Goal: Browse casually: Explore the website without a specific task or goal

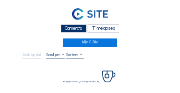
click at [81, 31] on div "Camera's" at bounding box center [74, 28] width 26 height 8
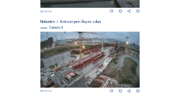
scroll to position [400, 0]
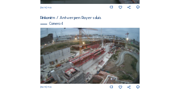
click at [124, 58] on img at bounding box center [90, 56] width 100 height 56
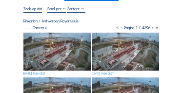
scroll to position [49, 0]
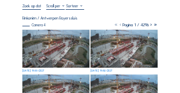
click at [30, 35] on img at bounding box center [55, 49] width 67 height 38
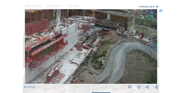
drag, startPoint x: 92, startPoint y: 33, endPoint x: 94, endPoint y: 43, distance: 9.9
click at [94, 45] on img at bounding box center [91, 46] width 133 height 75
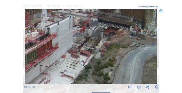
drag, startPoint x: 85, startPoint y: 47, endPoint x: 144, endPoint y: 50, distance: 59.1
click at [147, 51] on img at bounding box center [91, 46] width 133 height 75
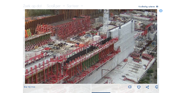
drag, startPoint x: 93, startPoint y: 58, endPoint x: 104, endPoint y: 26, distance: 33.8
click at [104, 26] on img at bounding box center [91, 46] width 133 height 75
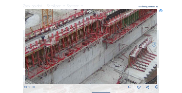
drag, startPoint x: 92, startPoint y: 47, endPoint x: 115, endPoint y: 38, distance: 24.7
click at [115, 38] on img at bounding box center [91, 46] width 133 height 75
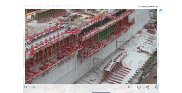
click at [89, 53] on img at bounding box center [91, 46] width 133 height 75
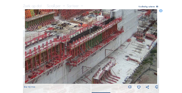
drag, startPoint x: 108, startPoint y: 45, endPoint x: 89, endPoint y: 58, distance: 22.6
click at [89, 59] on img at bounding box center [91, 46] width 133 height 75
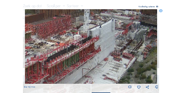
drag, startPoint x: 105, startPoint y: 47, endPoint x: 96, endPoint y: 56, distance: 12.4
click at [96, 56] on img at bounding box center [91, 46] width 133 height 75
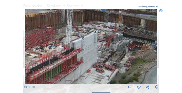
drag, startPoint x: 91, startPoint y: 39, endPoint x: 74, endPoint y: 50, distance: 20.0
click at [74, 50] on img at bounding box center [91, 46] width 133 height 75
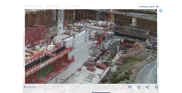
drag, startPoint x: 96, startPoint y: 55, endPoint x: 86, endPoint y: 53, distance: 10.4
click at [87, 53] on img at bounding box center [91, 46] width 133 height 75
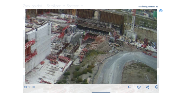
drag, startPoint x: 95, startPoint y: 51, endPoint x: 87, endPoint y: 50, distance: 8.3
click at [87, 50] on img at bounding box center [91, 46] width 133 height 75
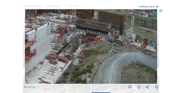
drag, startPoint x: 79, startPoint y: 50, endPoint x: 128, endPoint y: 54, distance: 49.4
click at [130, 54] on img at bounding box center [91, 46] width 133 height 75
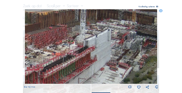
drag, startPoint x: 108, startPoint y: 53, endPoint x: 119, endPoint y: 55, distance: 10.9
click at [119, 55] on img at bounding box center [91, 46] width 133 height 75
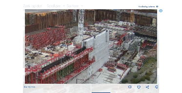
click at [106, 54] on img at bounding box center [91, 46] width 133 height 75
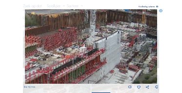
drag, startPoint x: 98, startPoint y: 54, endPoint x: 110, endPoint y: 56, distance: 12.3
click at [110, 56] on img at bounding box center [91, 46] width 133 height 75
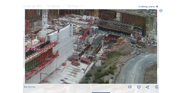
drag, startPoint x: 115, startPoint y: 58, endPoint x: 74, endPoint y: 50, distance: 42.1
click at [72, 50] on img at bounding box center [91, 46] width 133 height 75
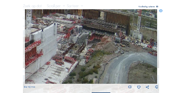
drag, startPoint x: 96, startPoint y: 55, endPoint x: 82, endPoint y: 53, distance: 13.7
click at [82, 54] on img at bounding box center [91, 46] width 133 height 75
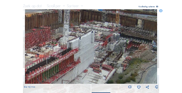
drag, startPoint x: 79, startPoint y: 53, endPoint x: 133, endPoint y: 62, distance: 54.4
click at [133, 62] on img at bounding box center [91, 46] width 133 height 75
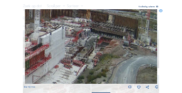
drag, startPoint x: 121, startPoint y: 60, endPoint x: 79, endPoint y: 55, distance: 42.3
click at [79, 55] on img at bounding box center [91, 46] width 133 height 75
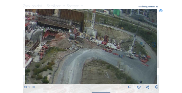
drag, startPoint x: 130, startPoint y: 61, endPoint x: 76, endPoint y: 54, distance: 54.1
click at [76, 54] on img at bounding box center [91, 46] width 133 height 75
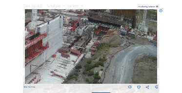
drag, startPoint x: 113, startPoint y: 49, endPoint x: 128, endPoint y: 52, distance: 15.5
click at [155, 47] on div "[DATE] 19:55" at bounding box center [91, 49] width 135 height 80
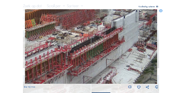
drag, startPoint x: 89, startPoint y: 55, endPoint x: 122, endPoint y: 52, distance: 32.8
click at [122, 52] on img at bounding box center [91, 46] width 133 height 75
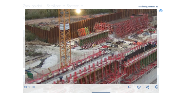
drag, startPoint x: 95, startPoint y: 54, endPoint x: 149, endPoint y: 62, distance: 54.7
click at [164, 63] on div "Scroll om door de tijd te reizen | Druk op de 'Alt'-knop + scroll om te Zoomen …" at bounding box center [91, 46] width 182 height 93
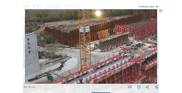
click at [133, 36] on img at bounding box center [91, 46] width 133 height 75
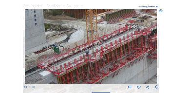
click at [114, 45] on img at bounding box center [91, 46] width 133 height 75
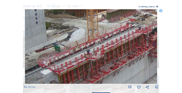
drag, startPoint x: 82, startPoint y: 58, endPoint x: 128, endPoint y: 48, distance: 46.9
click at [133, 45] on img at bounding box center [91, 46] width 133 height 75
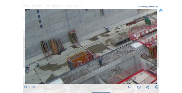
drag, startPoint x: 87, startPoint y: 61, endPoint x: 133, endPoint y: 46, distance: 48.3
click at [133, 46] on img at bounding box center [91, 46] width 133 height 75
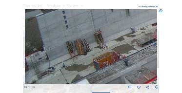
drag, startPoint x: 143, startPoint y: 52, endPoint x: 150, endPoint y: 53, distance: 6.8
click at [150, 53] on img at bounding box center [91, 46] width 133 height 75
drag, startPoint x: 118, startPoint y: 47, endPoint x: 125, endPoint y: 42, distance: 8.4
click at [125, 42] on img at bounding box center [91, 46] width 133 height 75
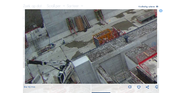
drag, startPoint x: 123, startPoint y: 44, endPoint x: 132, endPoint y: 59, distance: 17.5
click at [125, 36] on img at bounding box center [91, 46] width 133 height 75
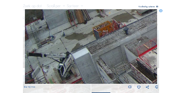
click at [135, 38] on img at bounding box center [91, 46] width 133 height 75
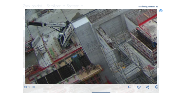
click at [101, 31] on img at bounding box center [91, 46] width 133 height 75
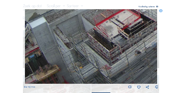
drag, startPoint x: 102, startPoint y: 55, endPoint x: 74, endPoint y: 51, distance: 29.0
click at [74, 51] on img at bounding box center [91, 46] width 133 height 75
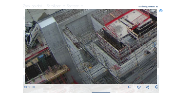
drag, startPoint x: 71, startPoint y: 58, endPoint x: 79, endPoint y: 55, distance: 9.0
click at [79, 55] on img at bounding box center [91, 46] width 133 height 75
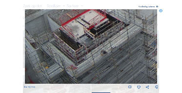
drag, startPoint x: 65, startPoint y: 55, endPoint x: 44, endPoint y: 52, distance: 21.2
click at [44, 52] on img at bounding box center [91, 46] width 133 height 75
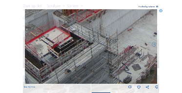
drag, startPoint x: 79, startPoint y: 53, endPoint x: 47, endPoint y: 70, distance: 36.0
click at [47, 70] on img at bounding box center [91, 46] width 133 height 75
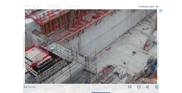
drag, startPoint x: 89, startPoint y: 56, endPoint x: 68, endPoint y: 49, distance: 22.2
click at [68, 75] on img at bounding box center [91, 46] width 133 height 75
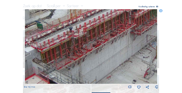
drag, startPoint x: 69, startPoint y: 58, endPoint x: 70, endPoint y: 74, distance: 16.6
click at [70, 74] on img at bounding box center [91, 46] width 133 height 75
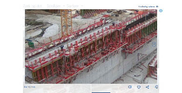
drag, startPoint x: 76, startPoint y: 64, endPoint x: 75, endPoint y: 74, distance: 9.3
click at [67, 83] on img at bounding box center [91, 46] width 133 height 75
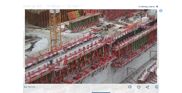
drag, startPoint x: 87, startPoint y: 79, endPoint x: 92, endPoint y: 74, distance: 6.9
click at [87, 79] on img at bounding box center [91, 46] width 133 height 75
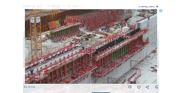
drag, startPoint x: 95, startPoint y: 67, endPoint x: 86, endPoint y: 67, distance: 8.3
click at [83, 69] on img at bounding box center [91, 46] width 133 height 75
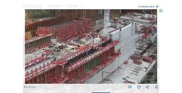
click at [95, 67] on img at bounding box center [91, 46] width 133 height 75
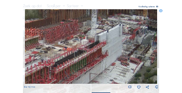
drag, startPoint x: 109, startPoint y: 67, endPoint x: 94, endPoint y: 69, distance: 15.7
click at [94, 69] on img at bounding box center [91, 46] width 133 height 75
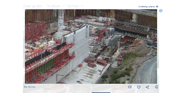
click at [82, 67] on img at bounding box center [91, 46] width 133 height 75
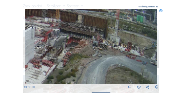
drag, startPoint x: 113, startPoint y: 59, endPoint x: 58, endPoint y: 60, distance: 54.6
click at [58, 60] on img at bounding box center [91, 46] width 133 height 75
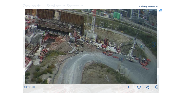
drag, startPoint x: 94, startPoint y: 59, endPoint x: 43, endPoint y: 56, distance: 51.3
click at [43, 56] on img at bounding box center [91, 46] width 133 height 75
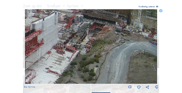
drag, startPoint x: 74, startPoint y: 48, endPoint x: 106, endPoint y: 42, distance: 32.7
click at [118, 38] on img at bounding box center [91, 46] width 133 height 75
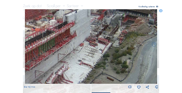
drag, startPoint x: 50, startPoint y: 66, endPoint x: 99, endPoint y: 38, distance: 57.5
click at [99, 38] on img at bounding box center [91, 46] width 133 height 75
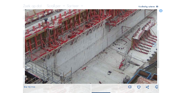
drag, startPoint x: 91, startPoint y: 44, endPoint x: 79, endPoint y: 52, distance: 13.7
click at [125, 29] on img at bounding box center [91, 46] width 133 height 75
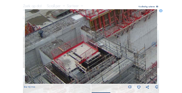
drag, startPoint x: 107, startPoint y: 40, endPoint x: 130, endPoint y: 37, distance: 23.2
click at [131, 36] on img at bounding box center [91, 46] width 133 height 75
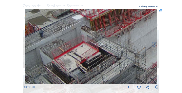
drag, startPoint x: 122, startPoint y: 43, endPoint x: 134, endPoint y: 43, distance: 12.2
click at [135, 43] on img at bounding box center [91, 46] width 133 height 75
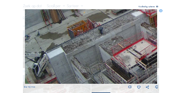
drag, startPoint x: 123, startPoint y: 48, endPoint x: 134, endPoint y: 51, distance: 11.3
click at [134, 51] on img at bounding box center [91, 46] width 133 height 75
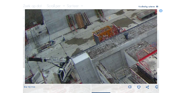
click at [95, 52] on img at bounding box center [91, 46] width 133 height 75
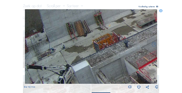
drag, startPoint x: 92, startPoint y: 42, endPoint x: 98, endPoint y: 71, distance: 29.4
click at [99, 76] on img at bounding box center [91, 46] width 133 height 75
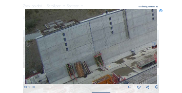
drag, startPoint x: 95, startPoint y: 46, endPoint x: 101, endPoint y: 65, distance: 20.0
click at [101, 65] on img at bounding box center [91, 46] width 133 height 75
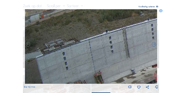
click at [62, 0] on div "Scroll om door de tijd te reizen | Druk op de 'Alt'-knop + scroll om te Zoomen …" at bounding box center [91, 51] width 135 height 103
